Goal: Information Seeking & Learning: Learn about a topic

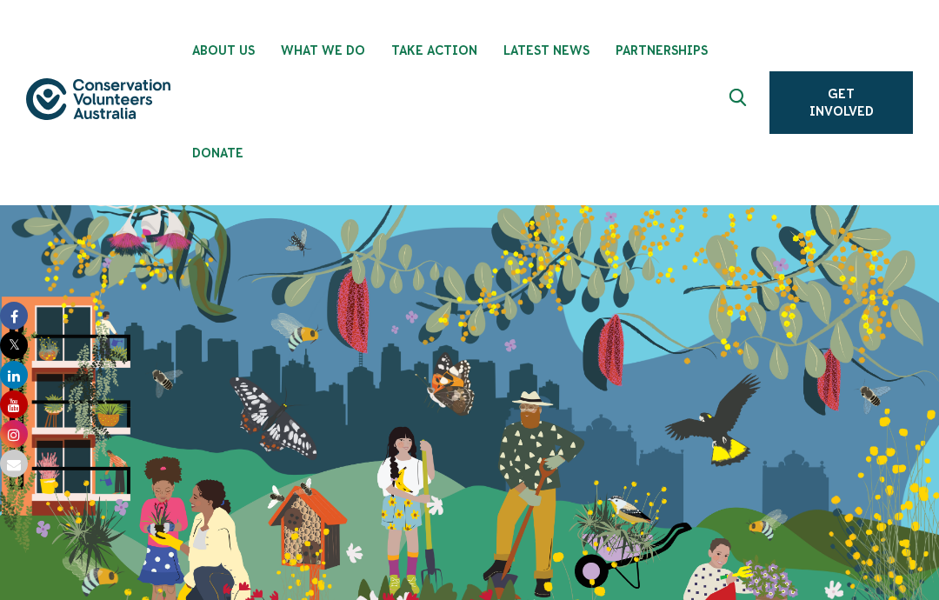
click at [539, 54] on span "Latest News" at bounding box center [546, 50] width 86 height 14
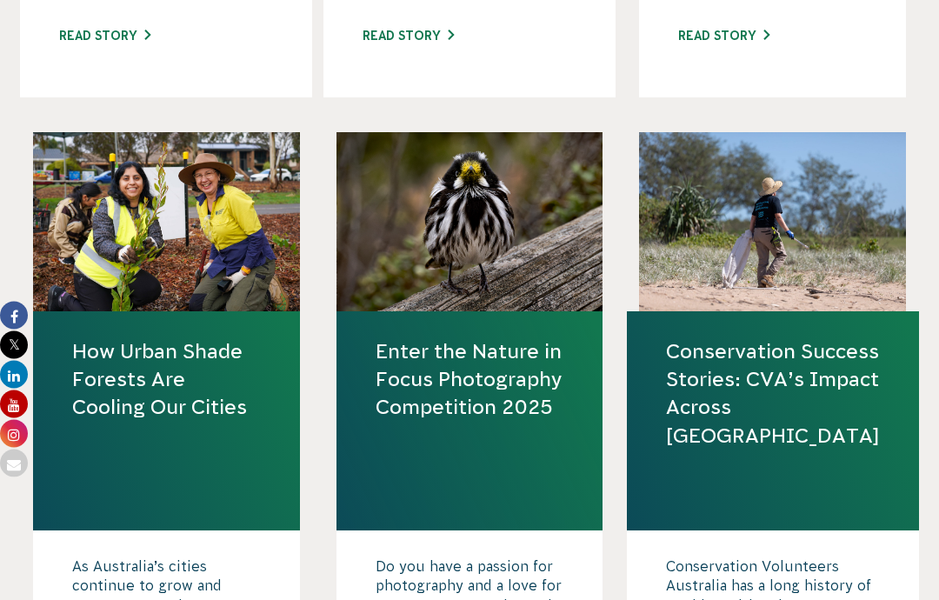
scroll to position [1374, 0]
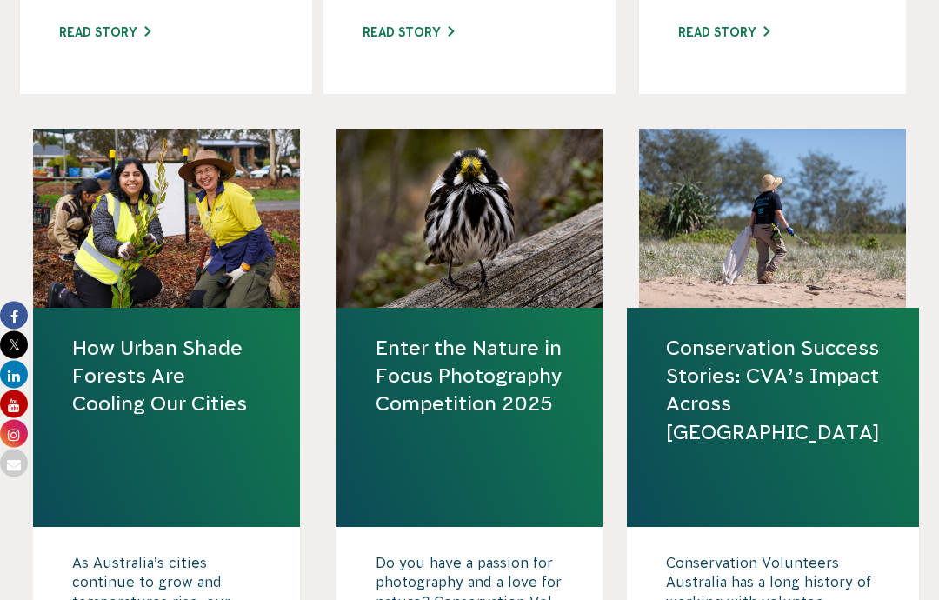
click at [513, 376] on link "Enter the Nature in Focus Photography Competition 2025" at bounding box center [469, 377] width 189 height 84
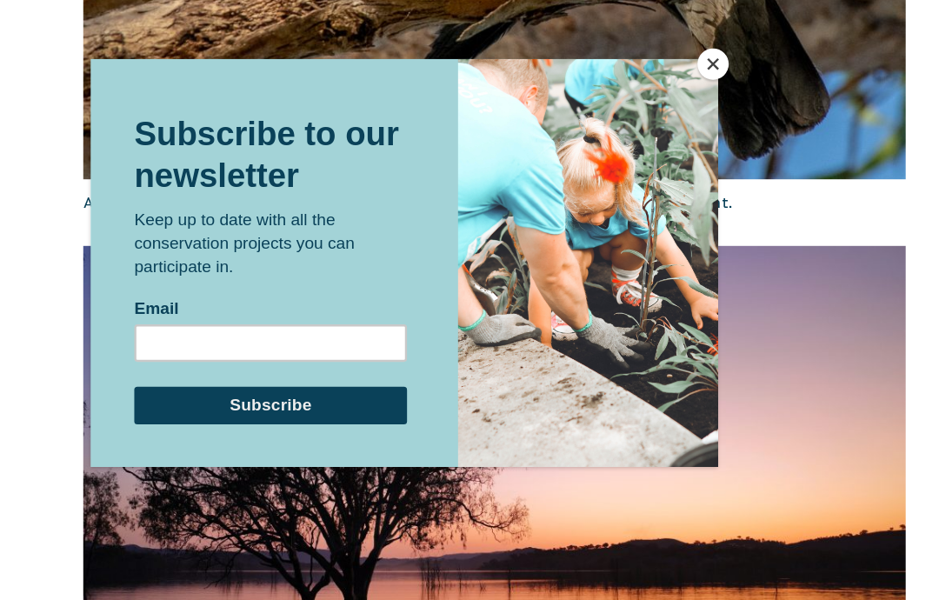
scroll to position [2819, 0]
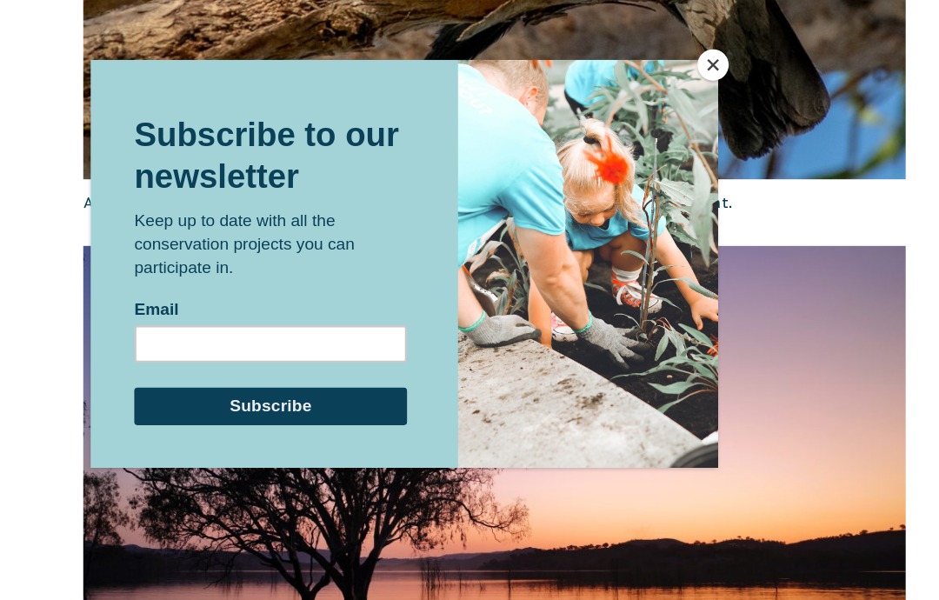
click at [714, 82] on button "Close" at bounding box center [727, 95] width 26 height 26
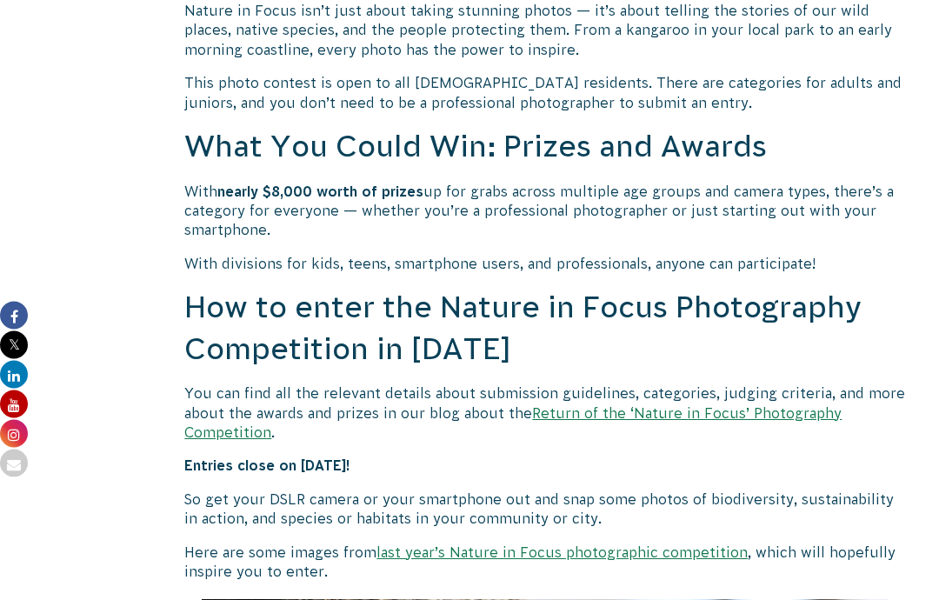
scroll to position [1397, 0]
click at [766, 409] on link "Return of the ‘Nature in Focus’ Photography Competition" at bounding box center [512, 421] width 657 height 35
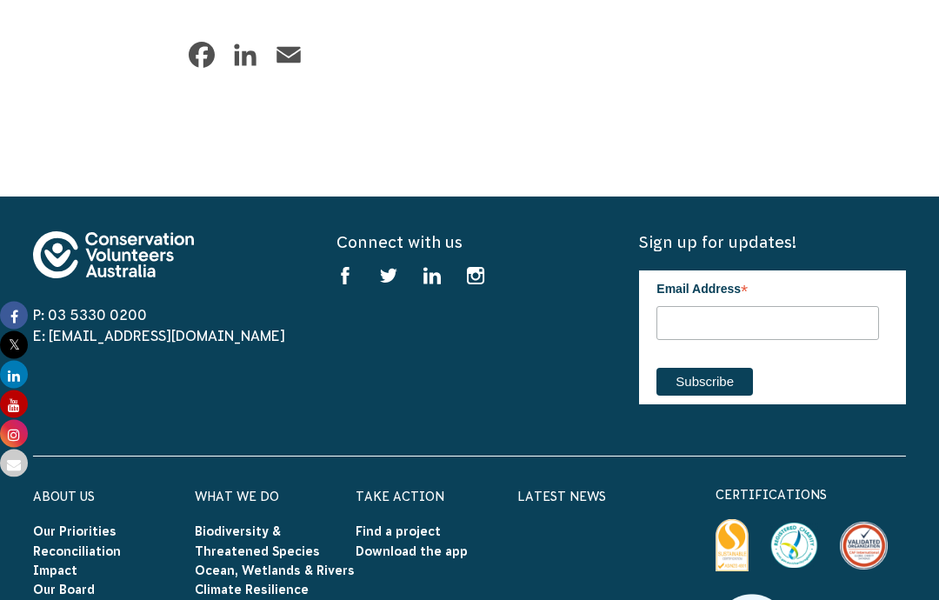
scroll to position [9021, 0]
click at [132, 328] on link "E: [EMAIL_ADDRESS][DOMAIN_NAME]" at bounding box center [159, 336] width 252 height 16
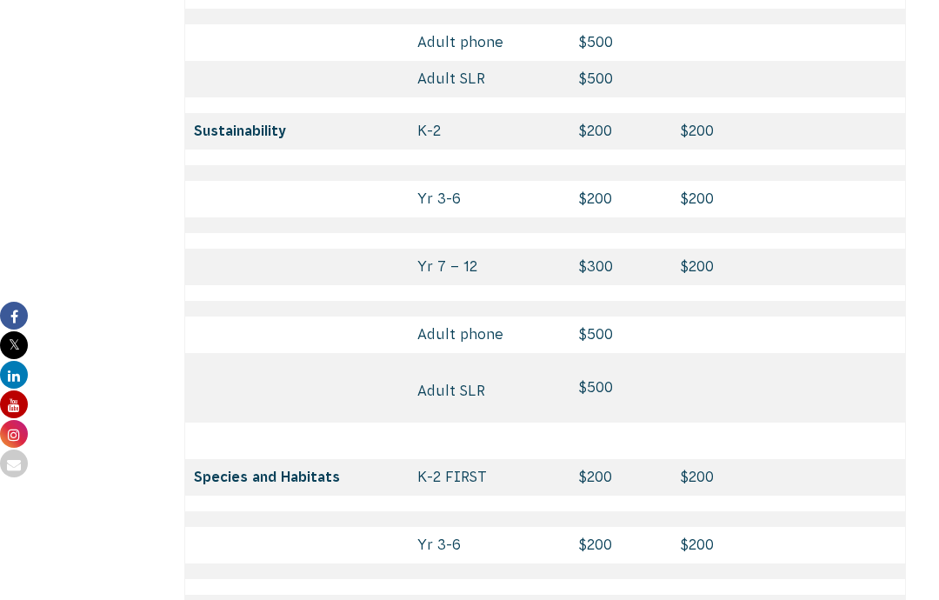
scroll to position [7828, 0]
